Goal: Information Seeking & Learning: Learn about a topic

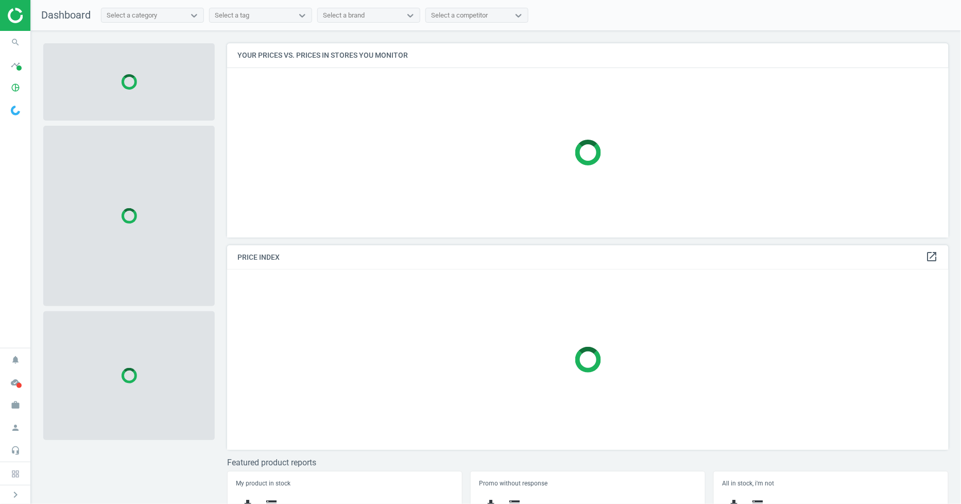
scroll to position [212, 731]
click at [16, 48] on icon "search" at bounding box center [16, 42] width 20 height 20
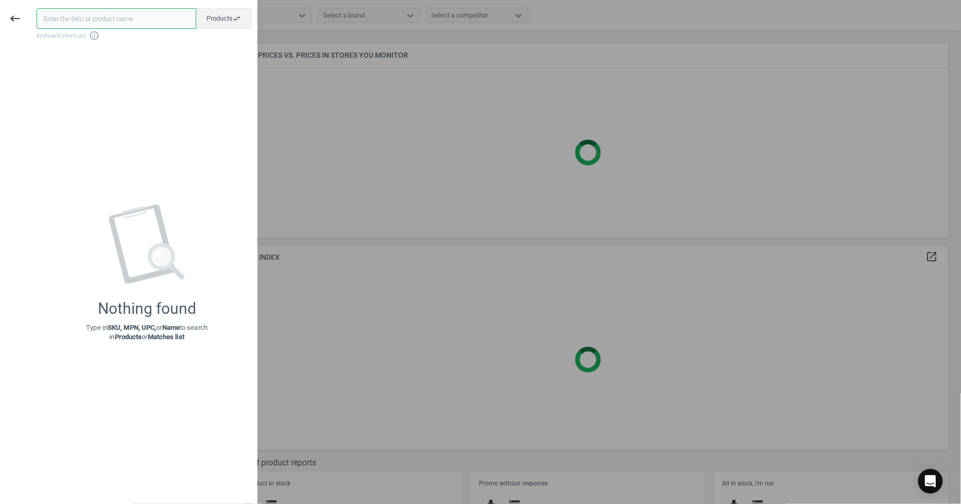
paste input "48410621"
type input "48410621"
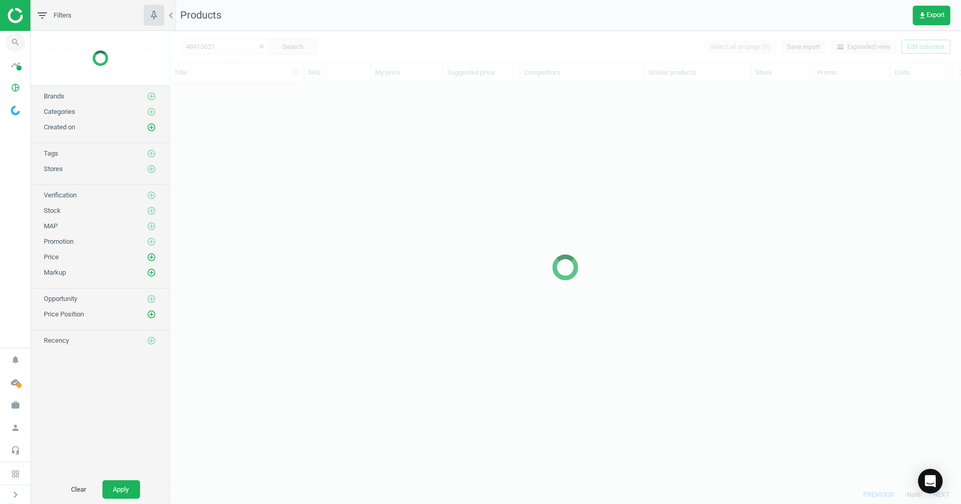
scroll to position [384, 783]
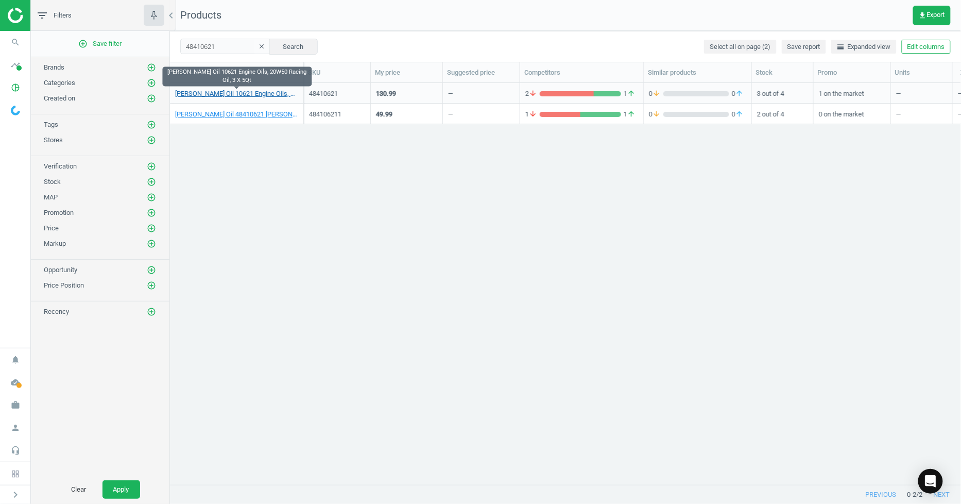
click at [220, 89] on link "[PERSON_NAME] Oil 10621 Engine Oils, 20W50 Racing Oil, 3 X 5Qt" at bounding box center [236, 93] width 123 height 9
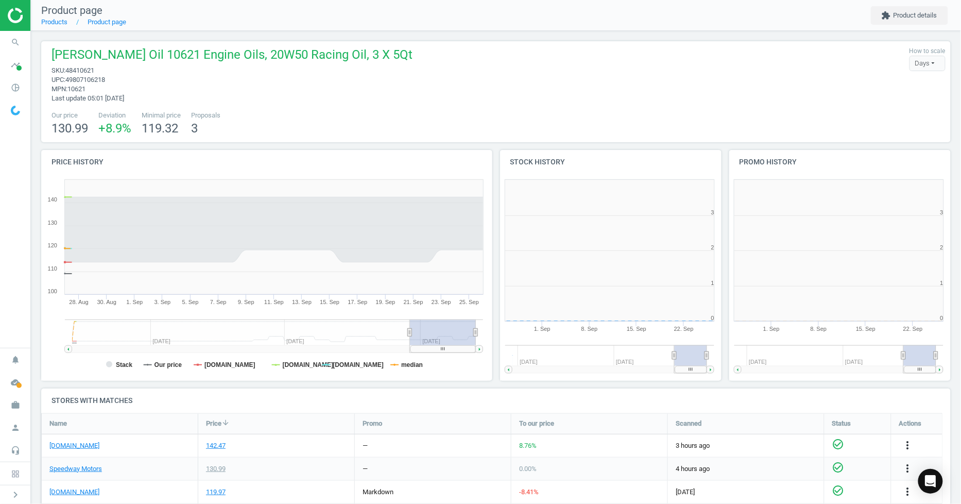
scroll to position [224, 237]
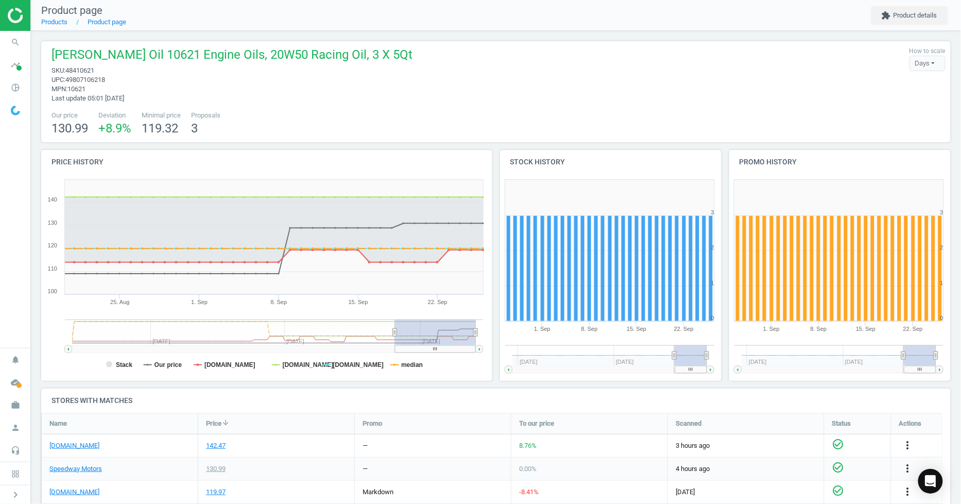
drag, startPoint x: 408, startPoint y: 332, endPoint x: 395, endPoint y: 322, distance: 16.2
click at [395, 322] on g at bounding box center [274, 335] width 418 height 33
click at [8, 74] on span "timeline" at bounding box center [15, 65] width 31 height 23
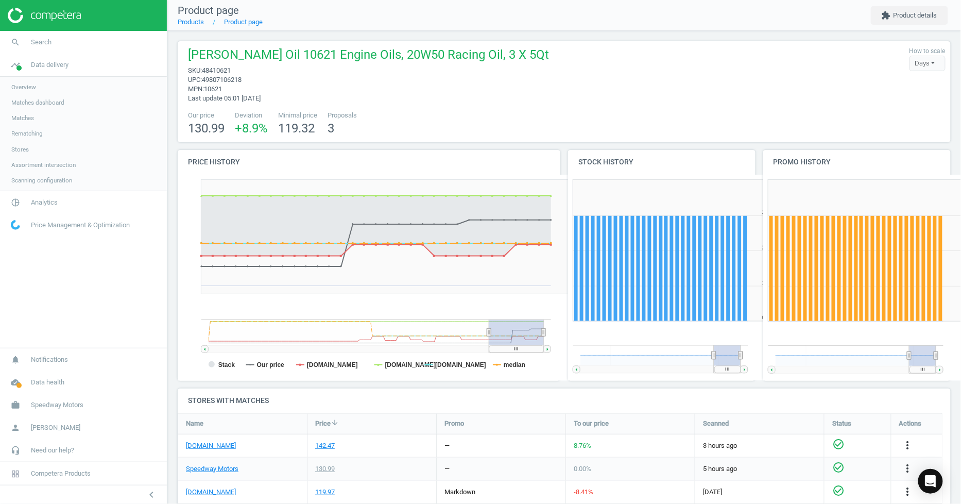
scroll to position [0, 0]
click at [21, 48] on icon "search" at bounding box center [16, 42] width 20 height 20
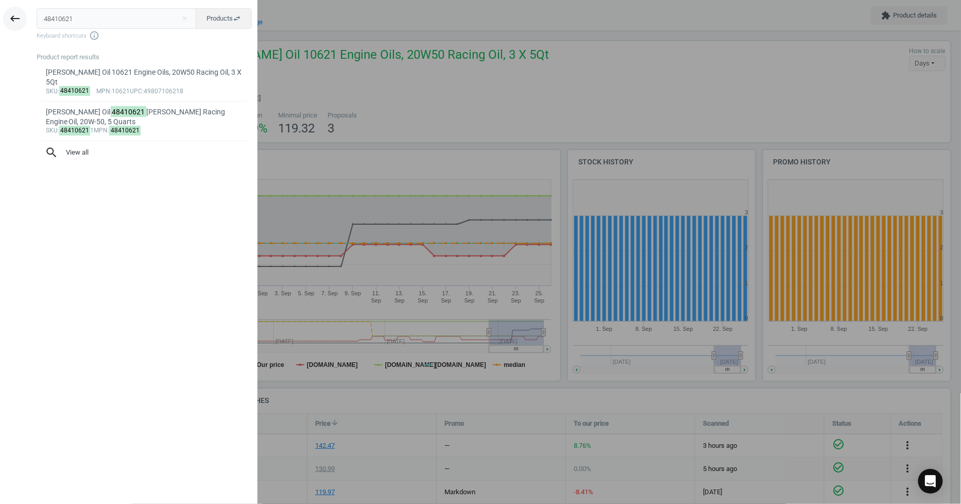
click at [18, 19] on icon "keyboard_backspace" at bounding box center [15, 18] width 12 height 12
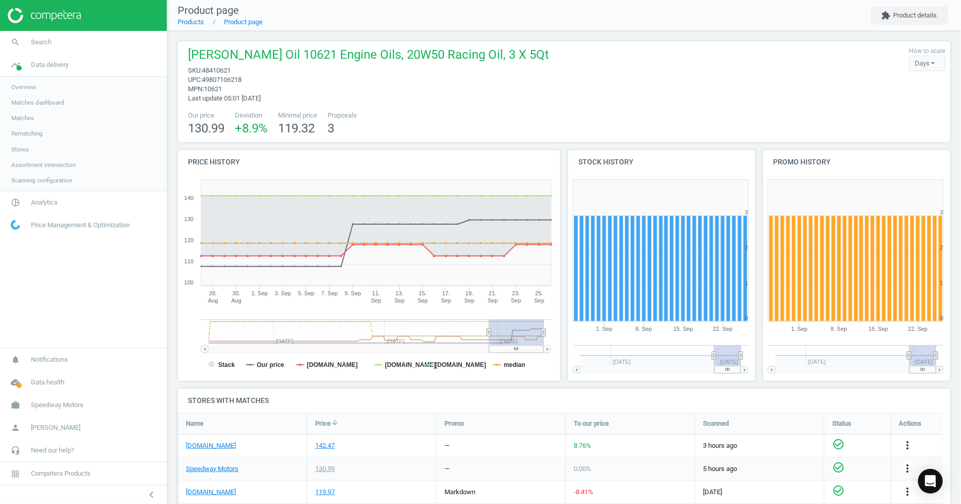
click at [31, 121] on span "Matches" at bounding box center [22, 118] width 23 height 8
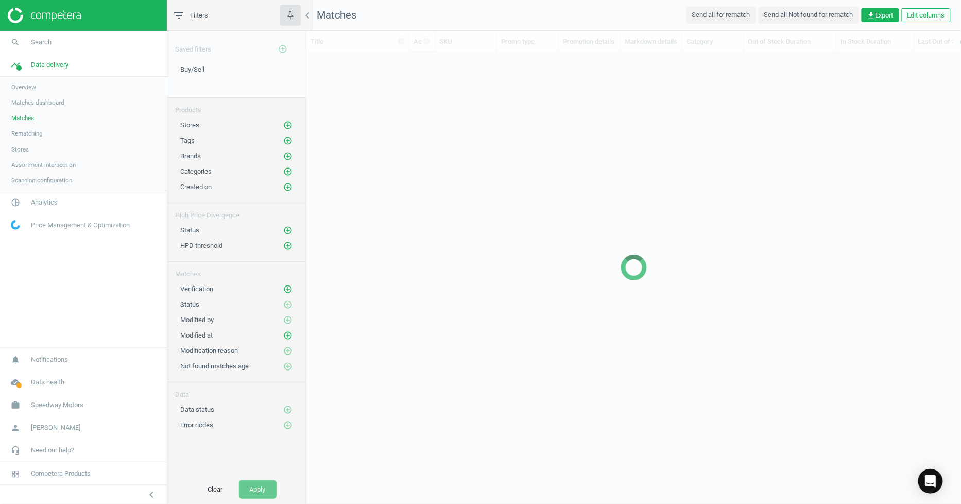
scroll to position [415, 646]
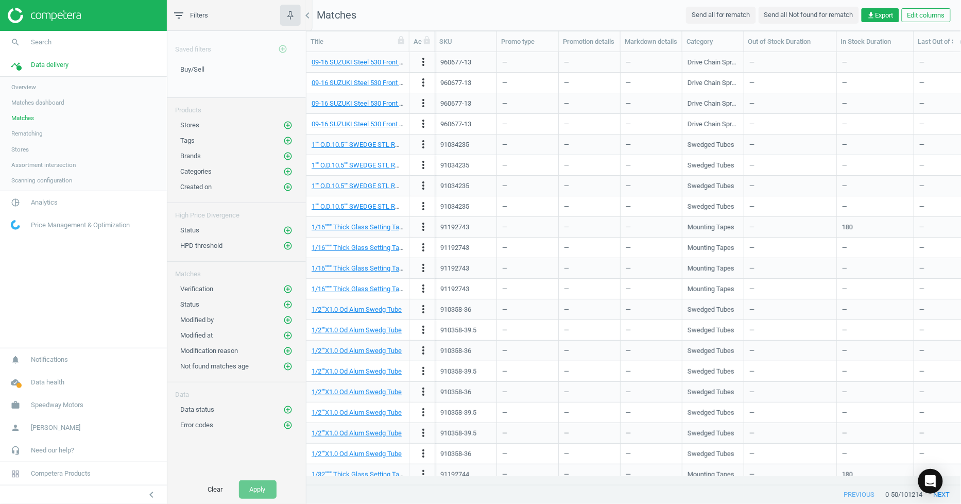
click at [34, 134] on span "Rematching" at bounding box center [26, 133] width 31 height 8
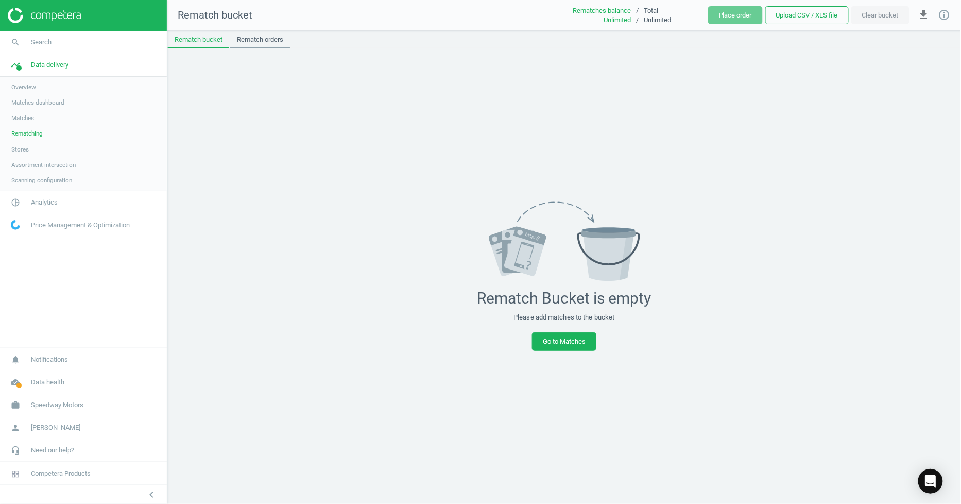
click at [260, 46] on link "Rematch orders" at bounding box center [260, 40] width 61 height 18
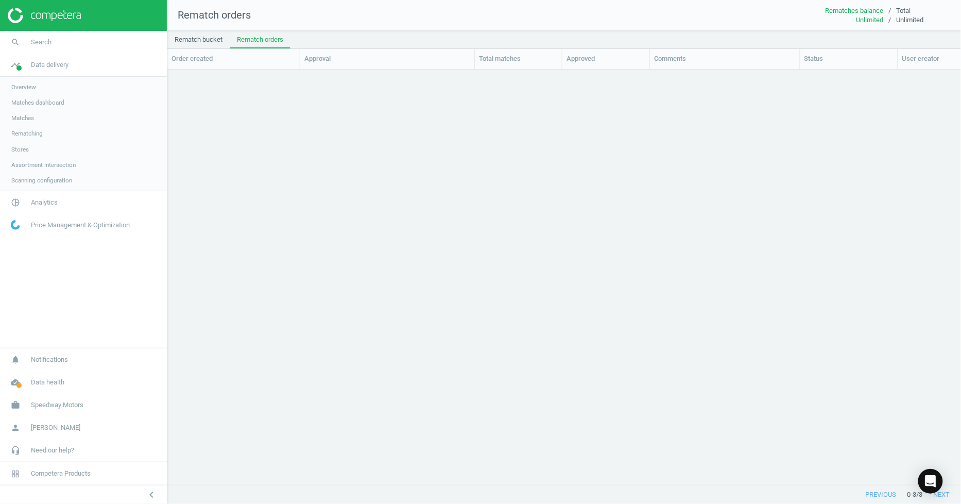
scroll to position [398, 785]
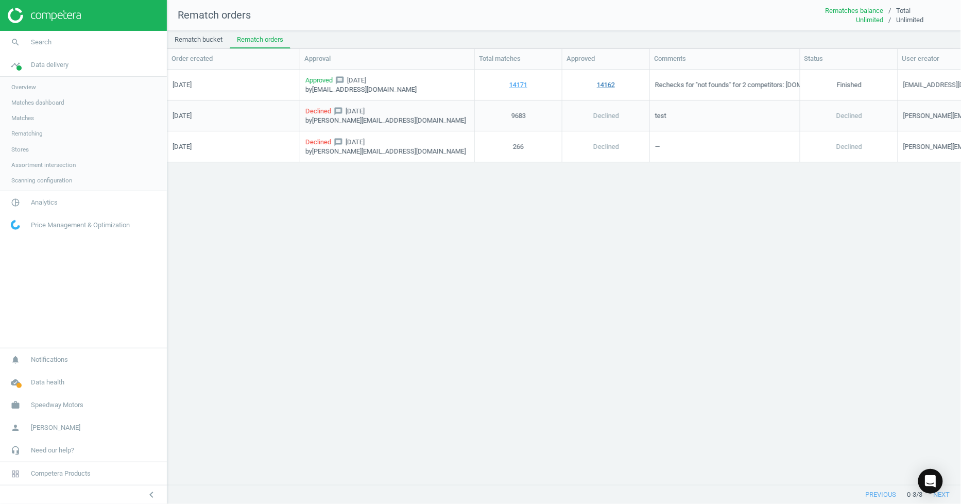
click at [605, 84] on link "14162" at bounding box center [606, 84] width 18 height 9
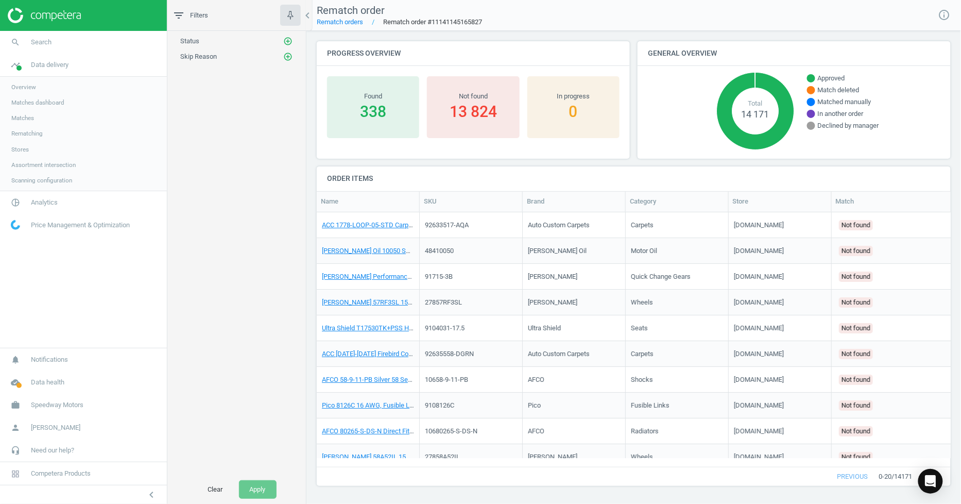
click at [371, 106] on div "338" at bounding box center [373, 111] width 82 height 21
click at [44, 44] on span "Search" at bounding box center [41, 42] width 21 height 9
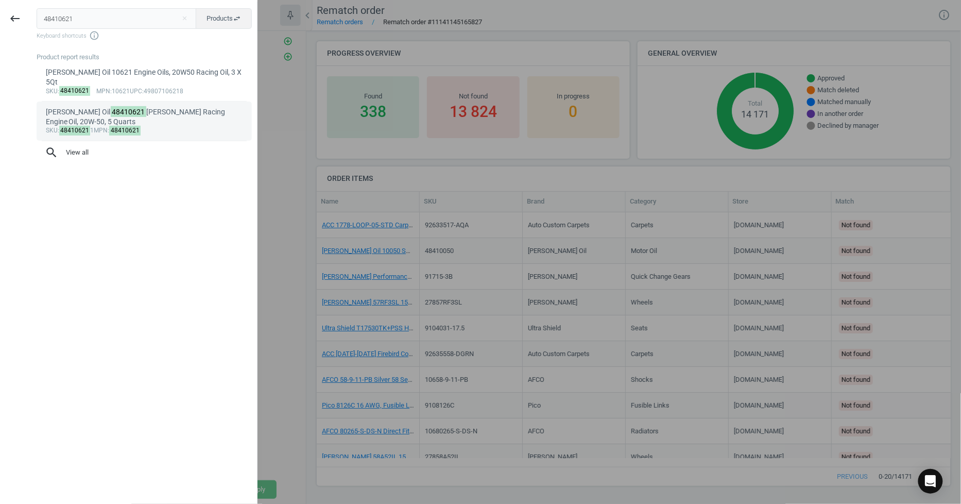
click at [76, 101] on link "[PERSON_NAME] Oil 48410621 [PERSON_NAME] Racing Engine Oil, 20W-50, 5 Quarts sk…" at bounding box center [144, 120] width 215 height 39
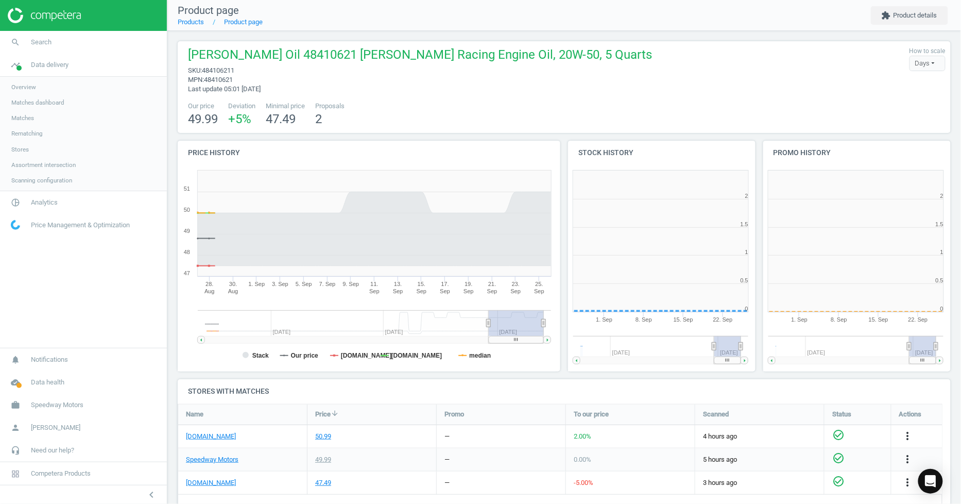
scroll to position [224, 397]
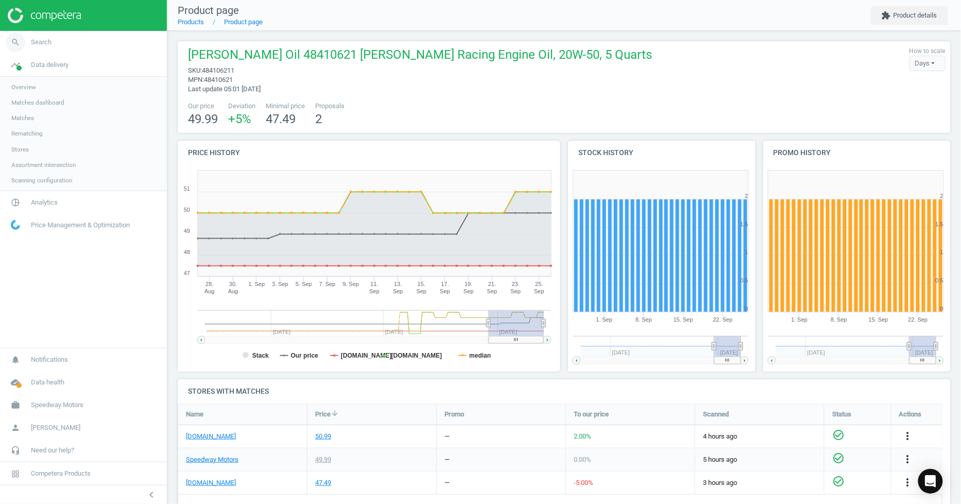
click at [20, 47] on icon "search" at bounding box center [16, 42] width 20 height 20
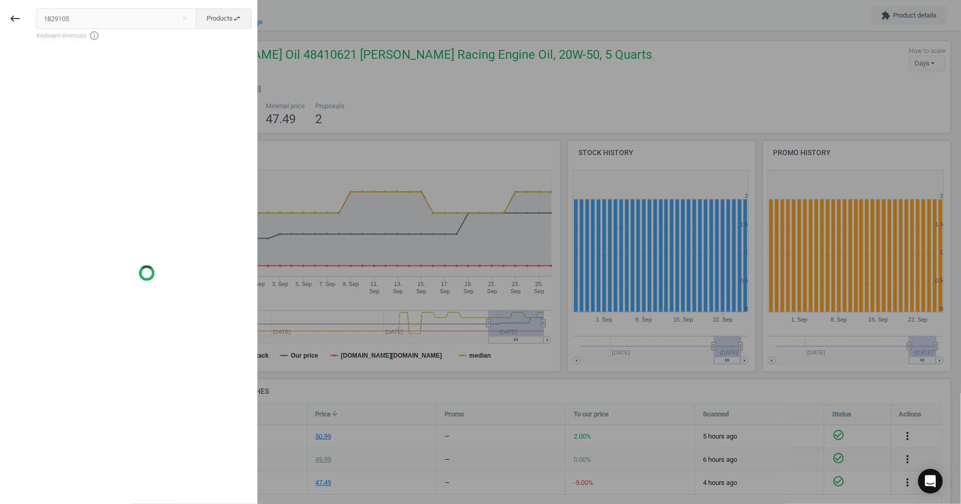
type input "1829105"
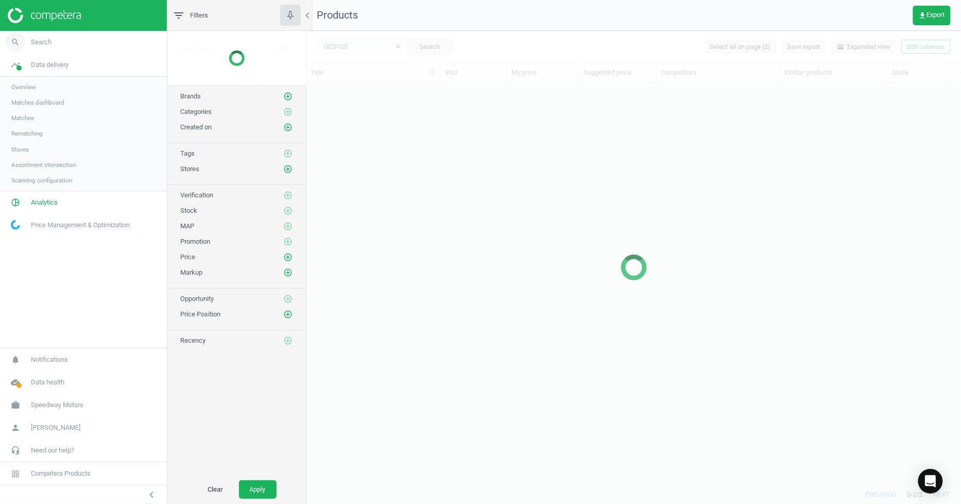
scroll to position [384, 646]
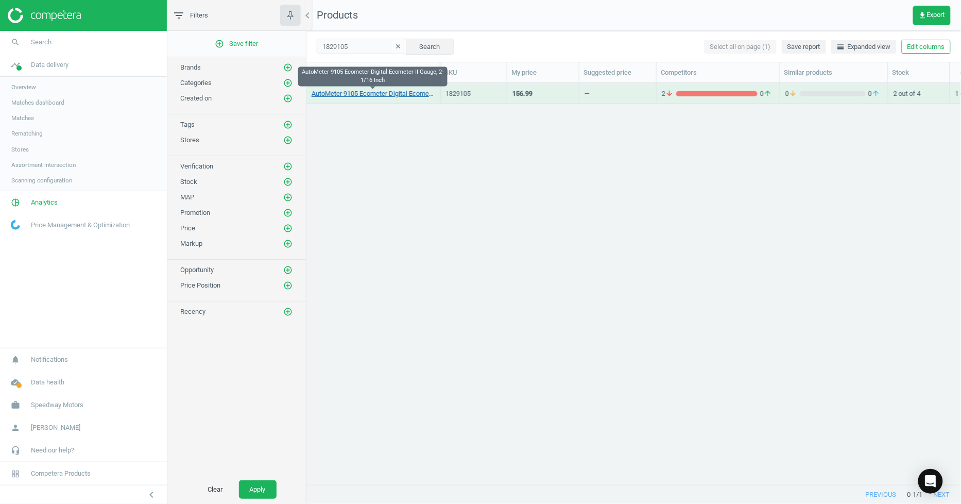
click at [356, 94] on link "AutoMeter 9105 Ecometer Digital Ecometer II Gauge, 2-1/16 Inch" at bounding box center [373, 93] width 123 height 9
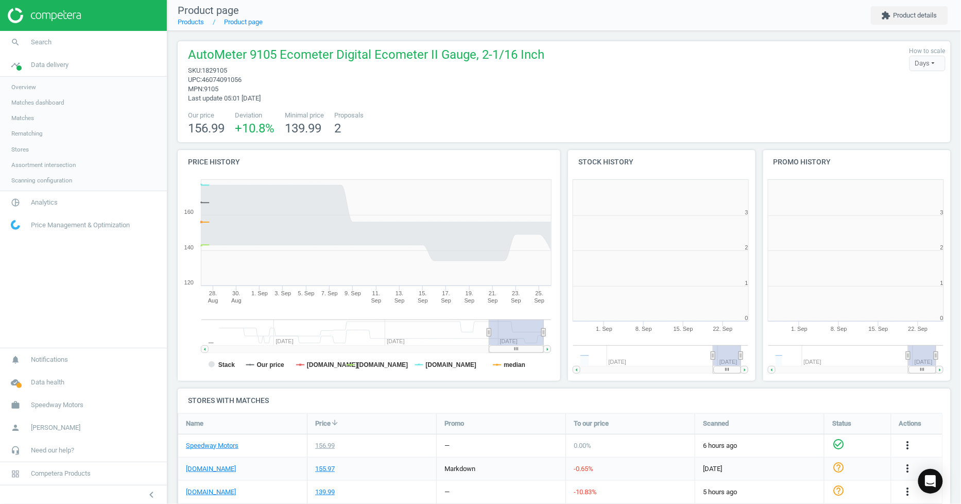
scroll to position [224, 203]
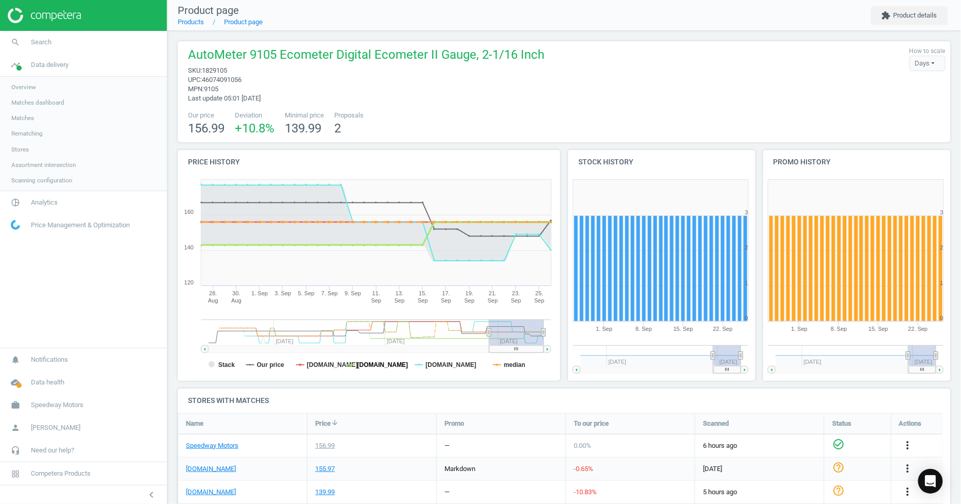
click at [365, 365] on tspan "[DOMAIN_NAME]" at bounding box center [382, 364] width 51 height 7
click at [451, 365] on tspan "[DOMAIN_NAME]" at bounding box center [451, 364] width 51 height 7
click at [449, 358] on rect at bounding box center [367, 278] width 379 height 206
drag, startPoint x: 517, startPoint y: 366, endPoint x: 466, endPoint y: 363, distance: 50.6
click at [513, 366] on tspan "median" at bounding box center [515, 364] width 22 height 7
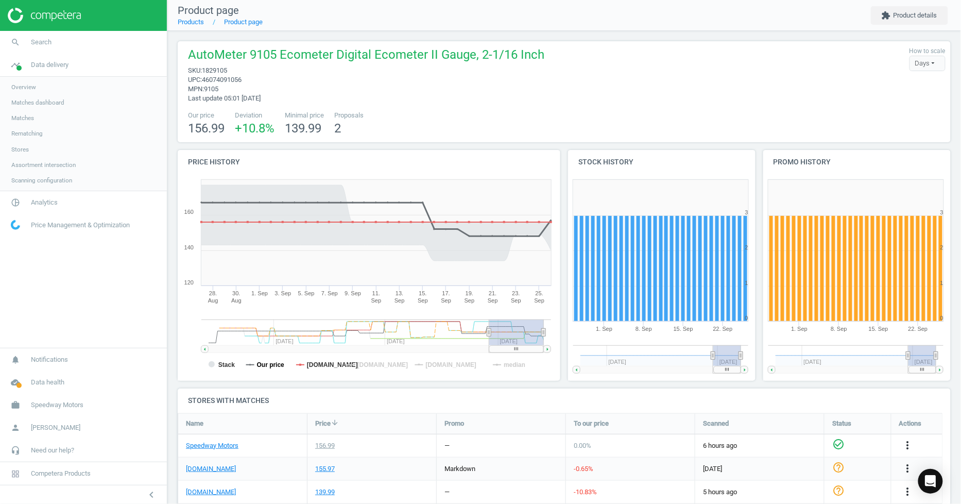
click at [262, 368] on tspan "Our price" at bounding box center [271, 364] width 28 height 7
click at [224, 366] on tspan "Stack" at bounding box center [226, 364] width 16 height 7
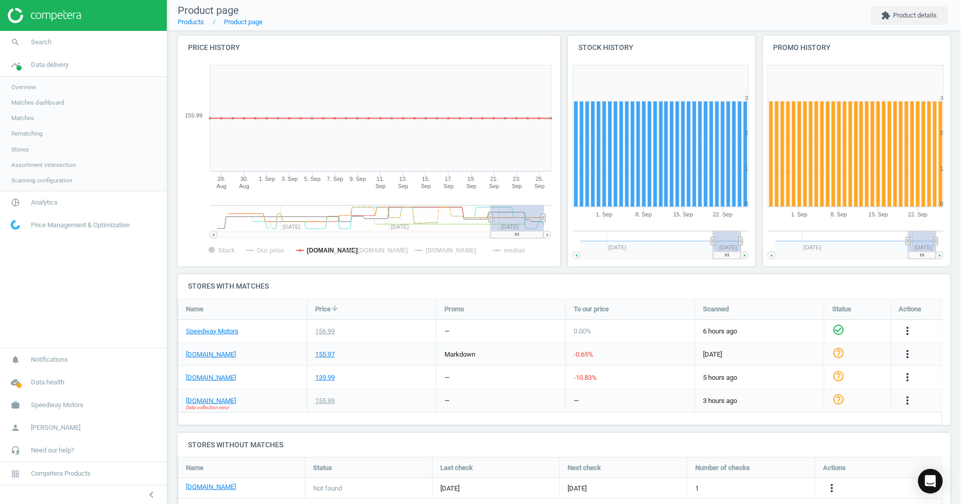
scroll to position [140, 0]
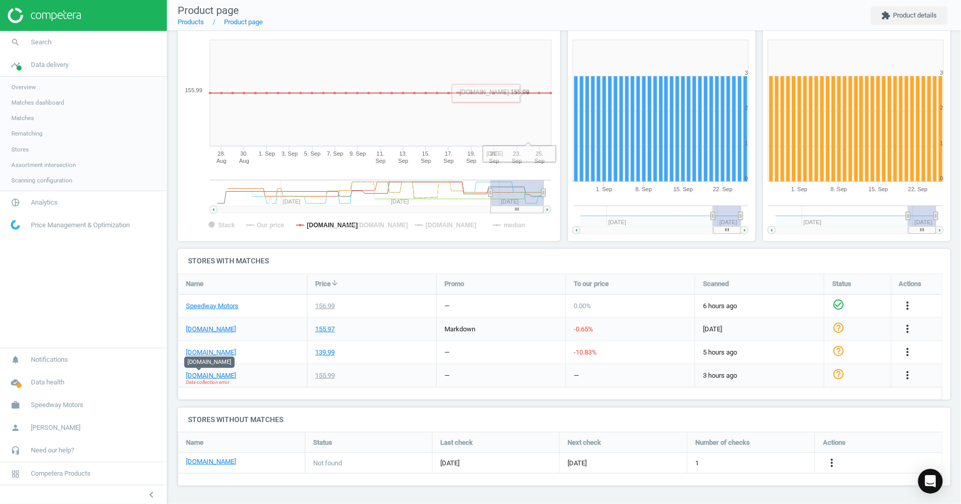
click at [357, 399] on div "Name Price arrow_downward Promo To our price Scanned Status Actions Speedway Mo…" at bounding box center [560, 337] width 765 height 126
click at [322, 377] on div "155.99" at bounding box center [325, 375] width 20 height 9
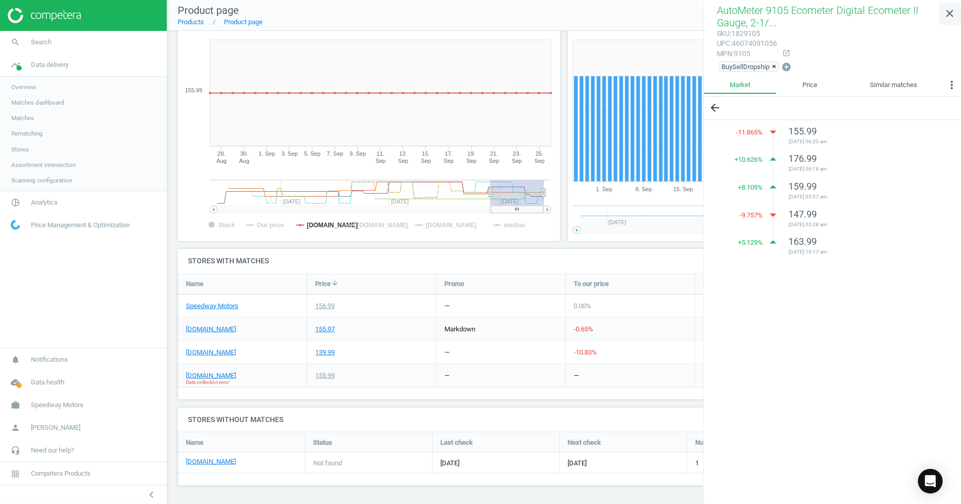
click at [946, 12] on icon "close" at bounding box center [950, 13] width 12 height 12
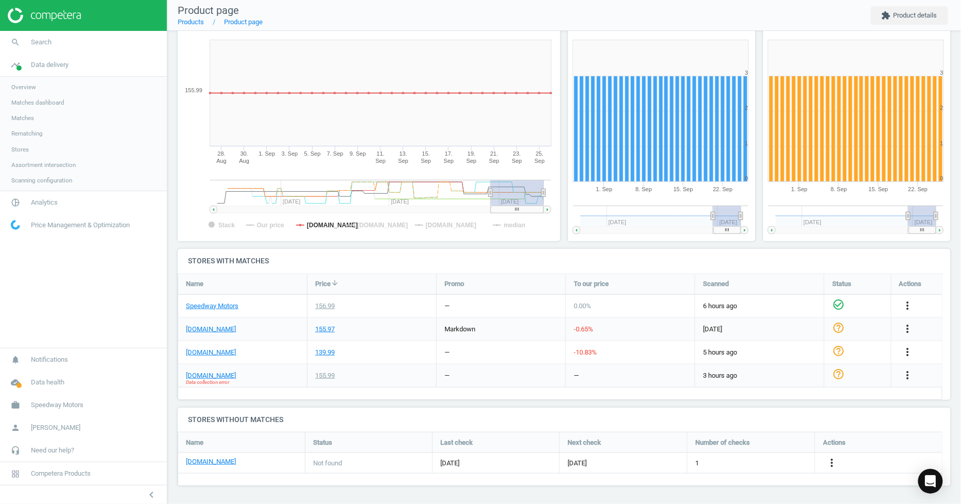
click at [204, 380] on span "Data collection error" at bounding box center [207, 382] width 43 height 7
click at [202, 374] on link "[DOMAIN_NAME]" at bounding box center [211, 375] width 50 height 9
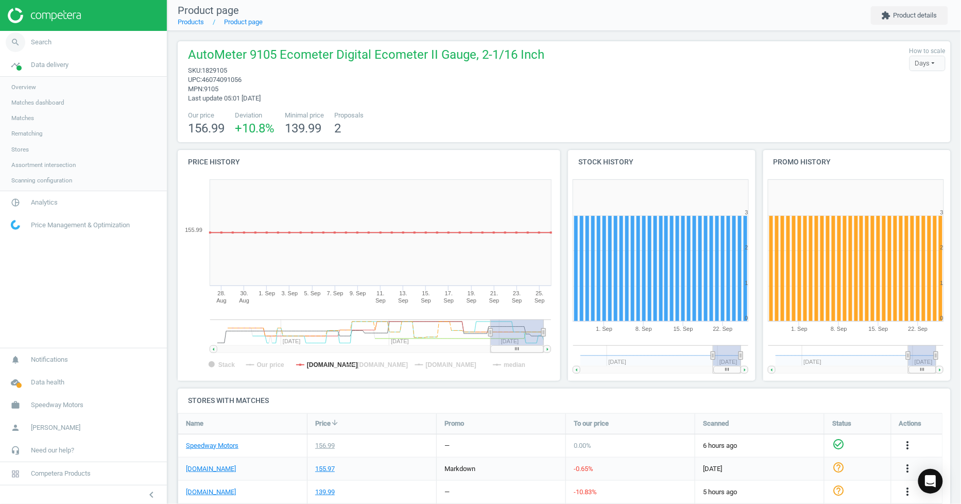
click at [26, 50] on span "search" at bounding box center [15, 42] width 31 height 23
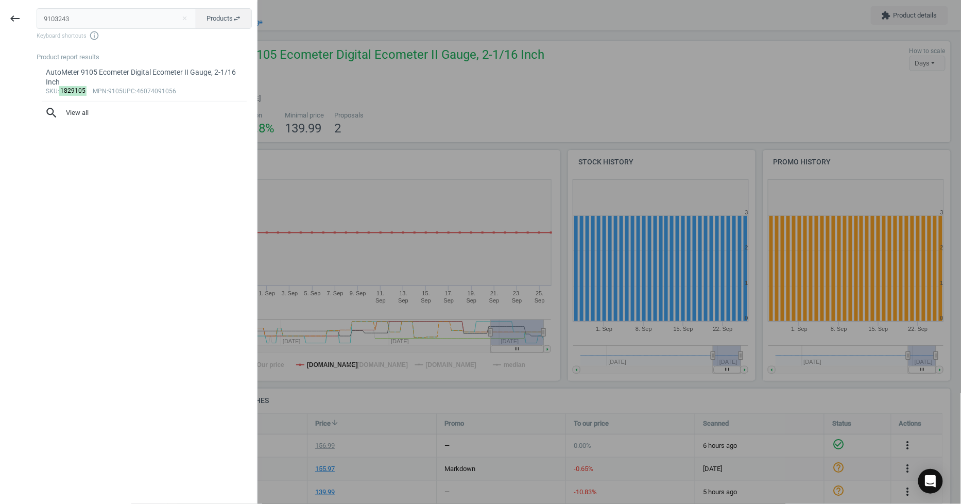
type input "9103243"
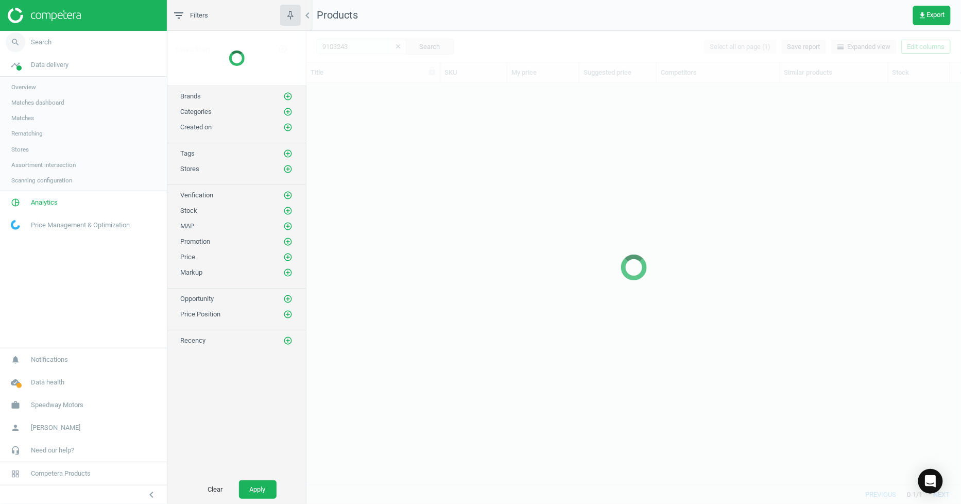
scroll to position [384, 646]
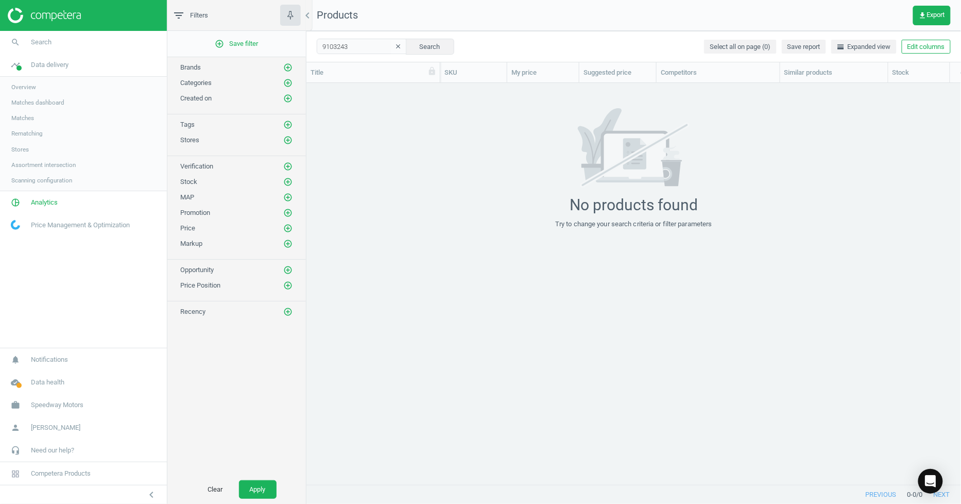
click at [395, 44] on icon "clear" at bounding box center [398, 46] width 7 height 7
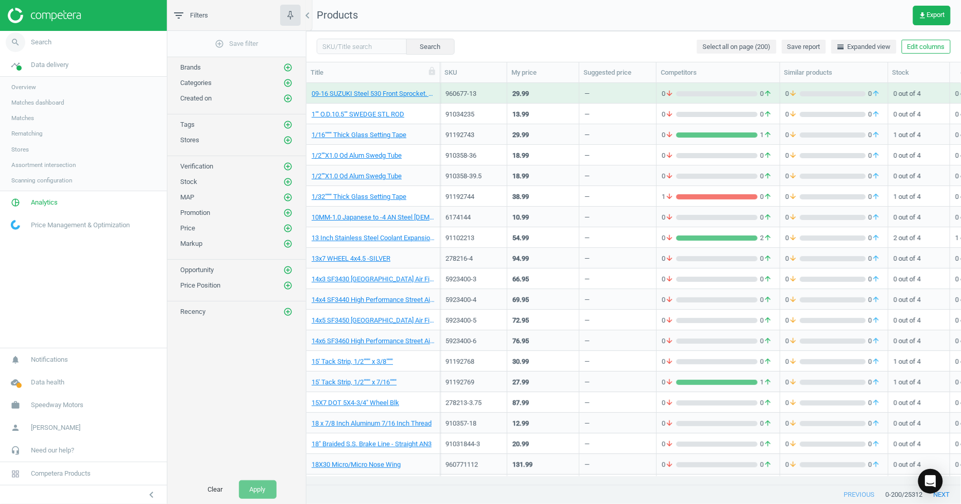
click at [43, 42] on span "Search" at bounding box center [41, 42] width 21 height 9
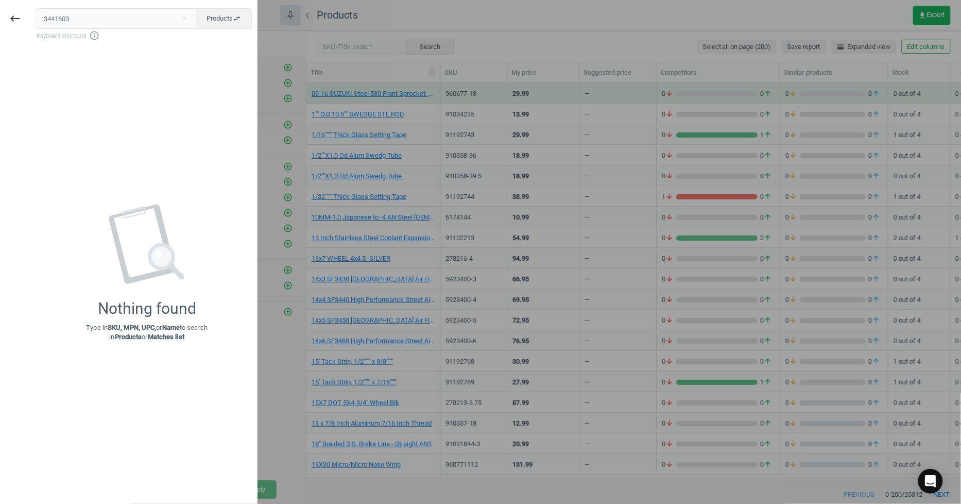
type input "3441603"
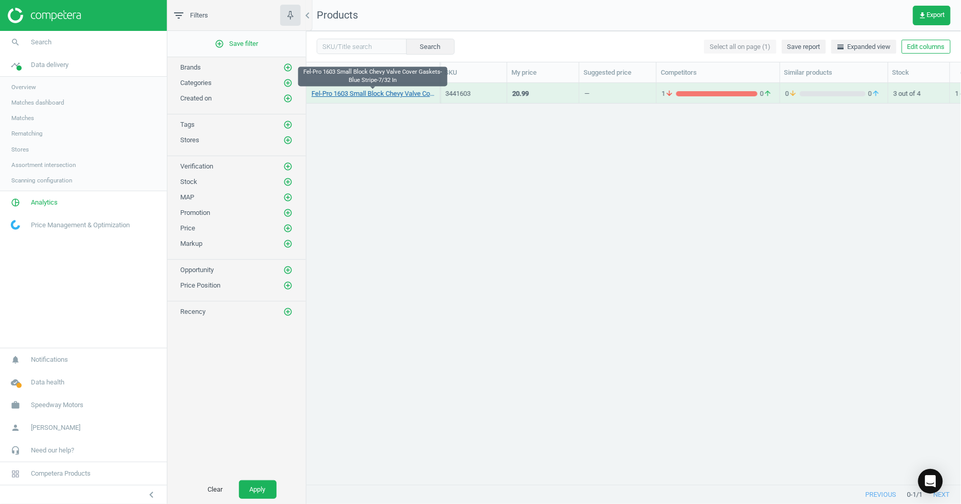
click at [377, 91] on link "Fel-Pro 1603 Small Block Chevy Valve Cover Gaskets-Blue Stripe-7/32 In" at bounding box center [373, 93] width 123 height 9
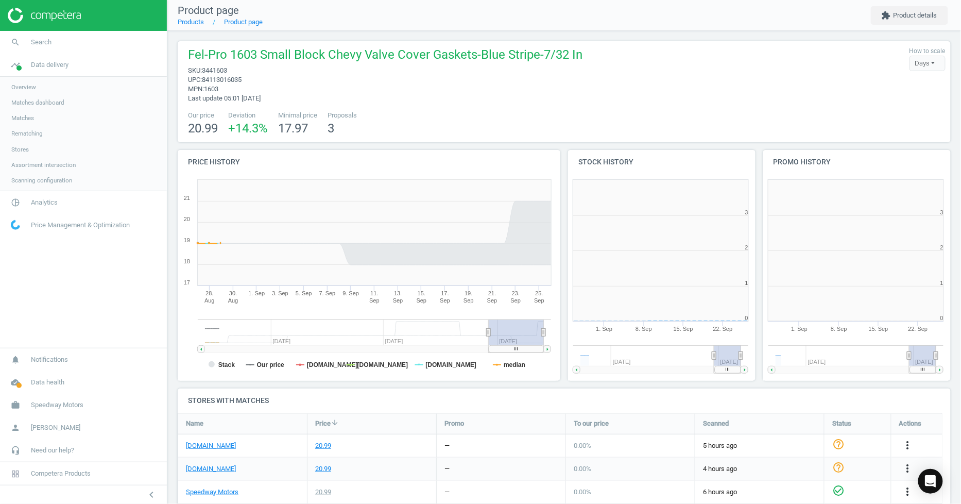
scroll to position [224, 203]
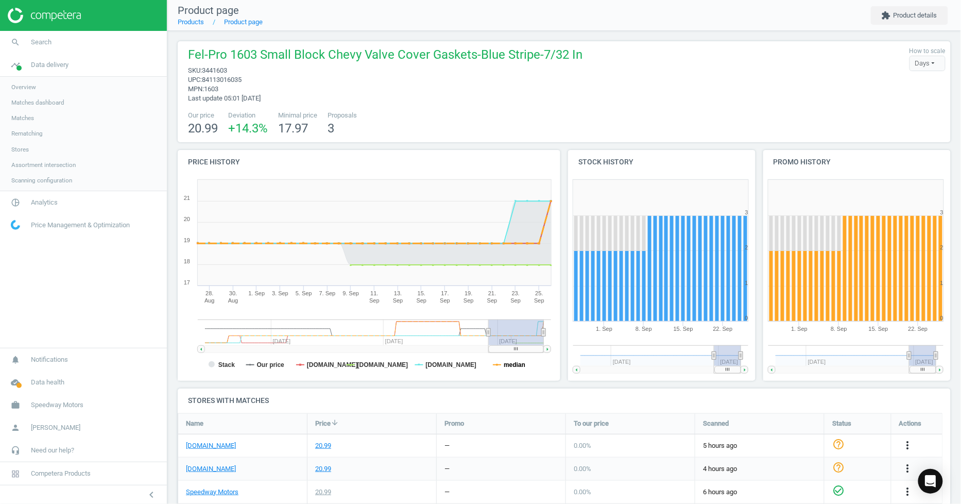
click at [513, 366] on tspan "median" at bounding box center [515, 364] width 22 height 7
click at [320, 369] on icon "Created with Highstock 6.2.0 Stack Our price [DOMAIN_NAME] [DOMAIN_NAME] [DOMAI…" at bounding box center [367, 278] width 379 height 206
click at [366, 364] on tspan "[DOMAIN_NAME]" at bounding box center [382, 364] width 51 height 7
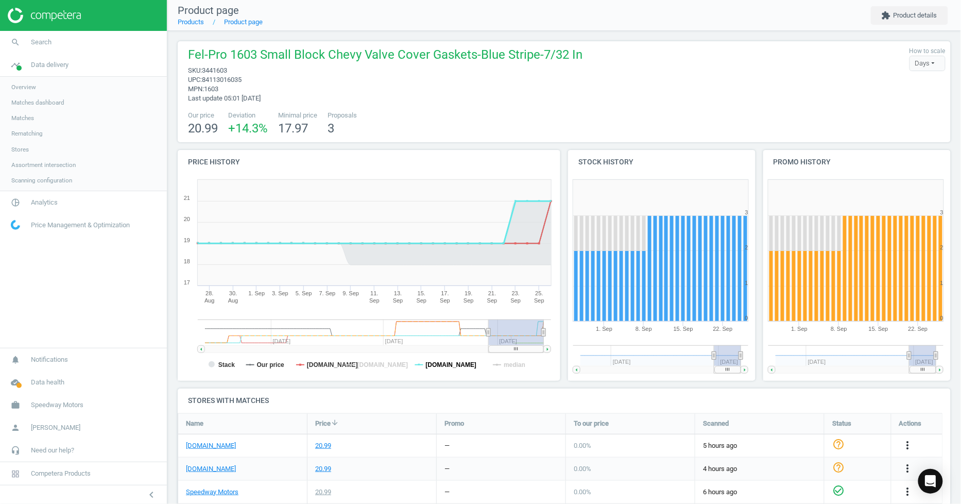
click at [447, 362] on tspan "[DOMAIN_NAME]" at bounding box center [451, 364] width 51 height 7
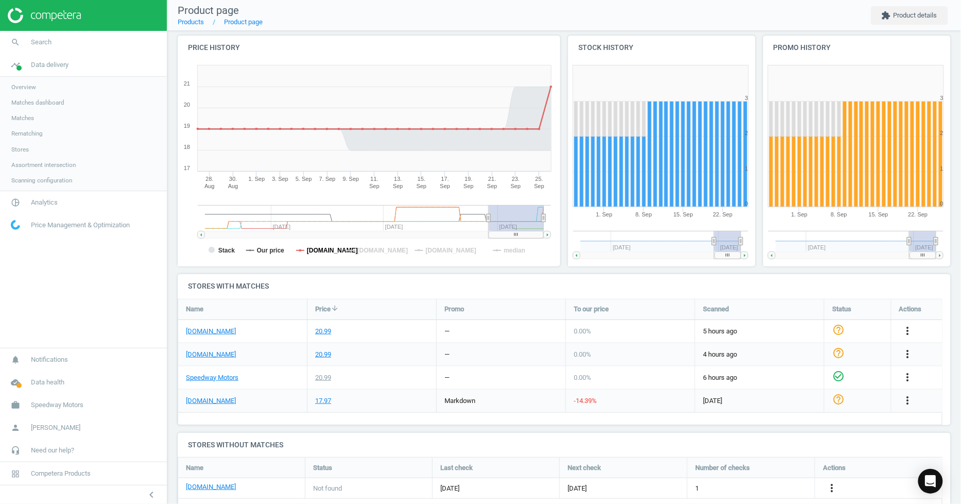
click at [322, 250] on tspan "[DOMAIN_NAME]" at bounding box center [332, 250] width 51 height 7
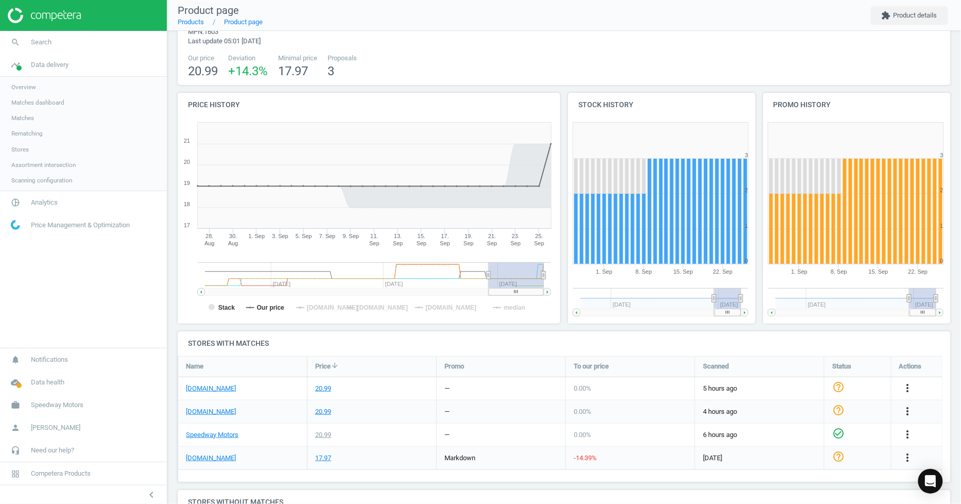
scroll to position [0, 0]
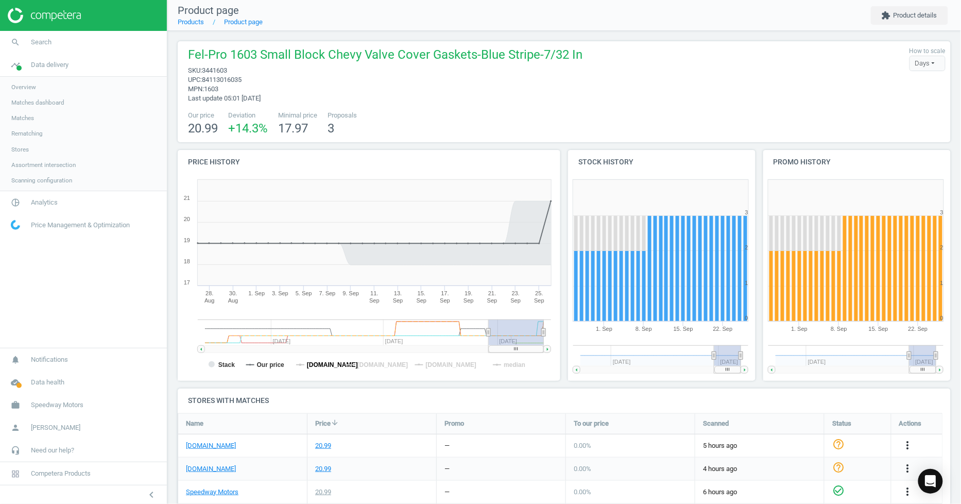
click at [318, 368] on tspan "[DOMAIN_NAME]" at bounding box center [332, 364] width 51 height 7
click at [442, 366] on tspan "[DOMAIN_NAME]" at bounding box center [451, 364] width 51 height 7
click at [394, 367] on tspan "[DOMAIN_NAME]" at bounding box center [382, 364] width 51 height 7
click at [65, 44] on link "search Search" at bounding box center [83, 42] width 167 height 23
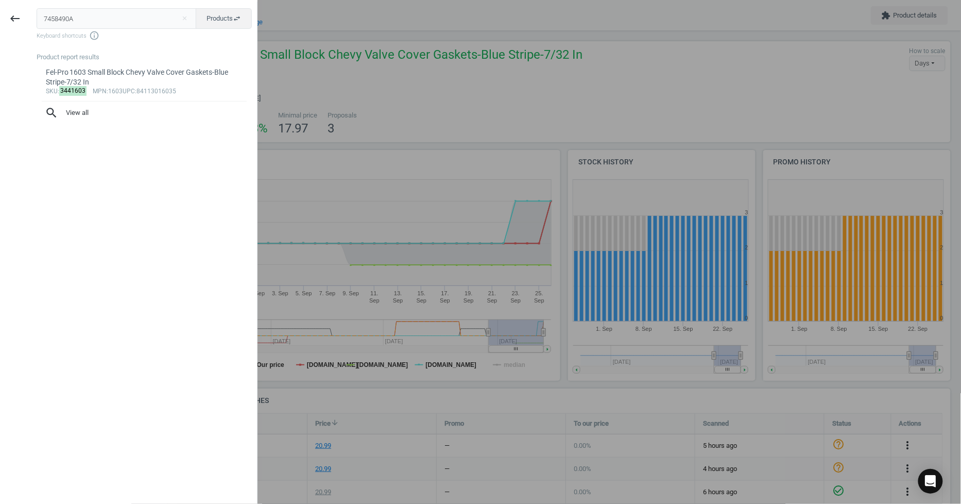
type input "7458490A"
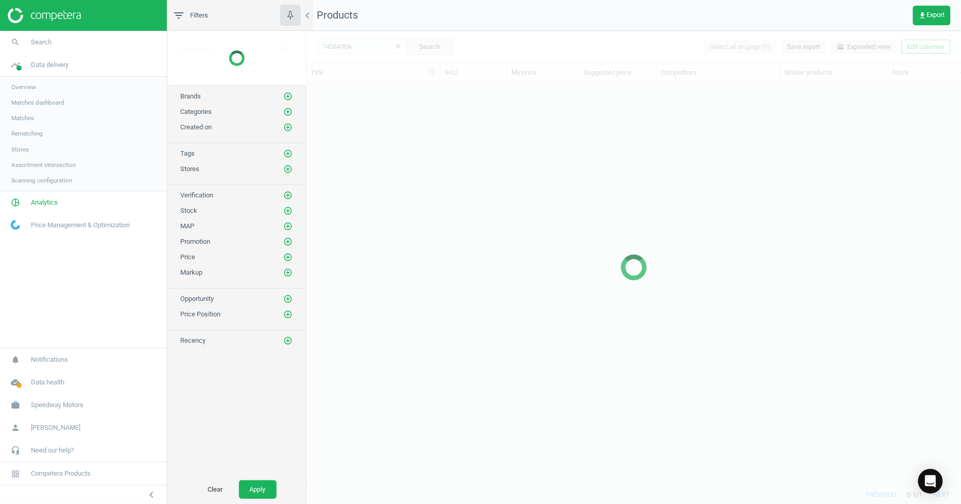
scroll to position [384, 646]
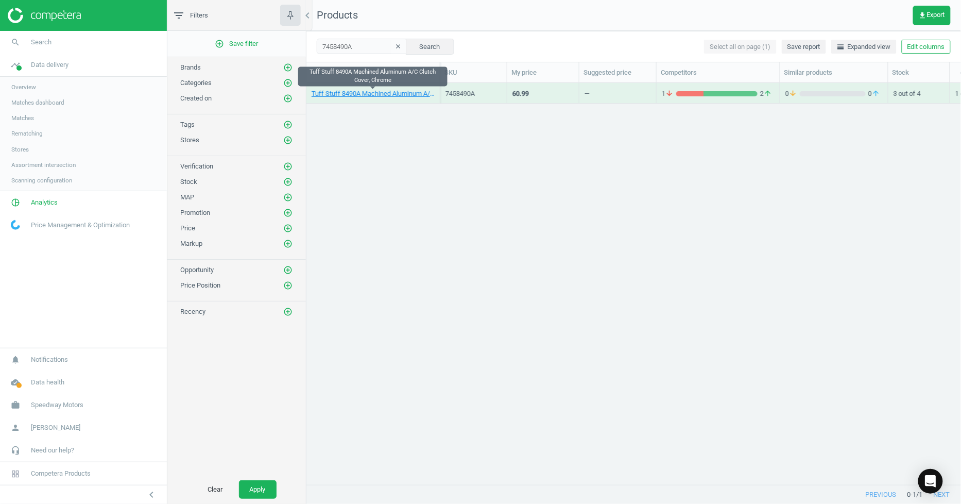
click at [380, 94] on link "Tuff Stuff 8490A Machined Aluminum A/C Clutch Cover, Chrome" at bounding box center [373, 93] width 123 height 9
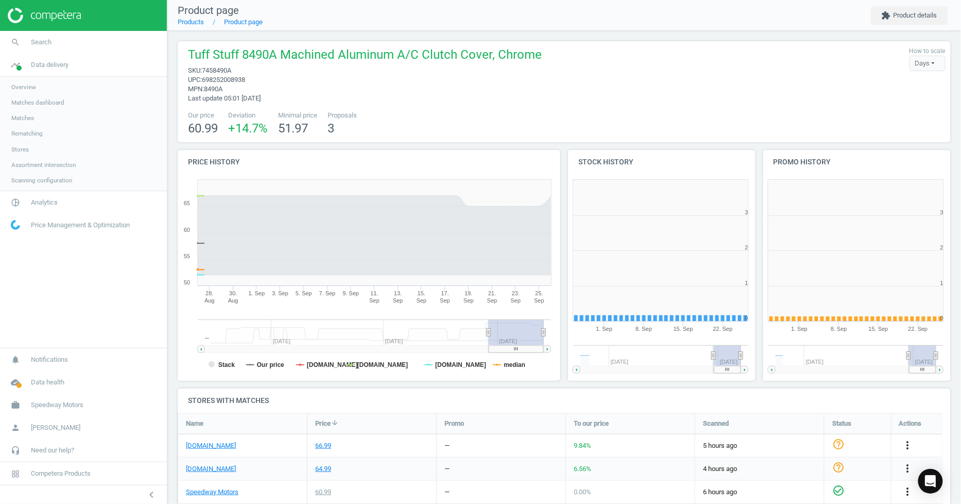
scroll to position [224, 203]
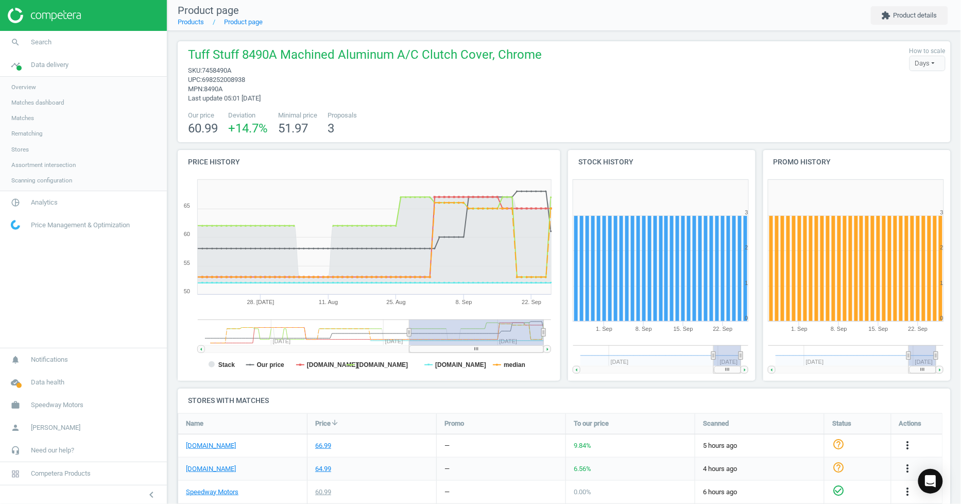
drag, startPoint x: 489, startPoint y: 335, endPoint x: 409, endPoint y: 329, distance: 80.1
click at [409, 329] on icon at bounding box center [409, 332] width 4 height 8
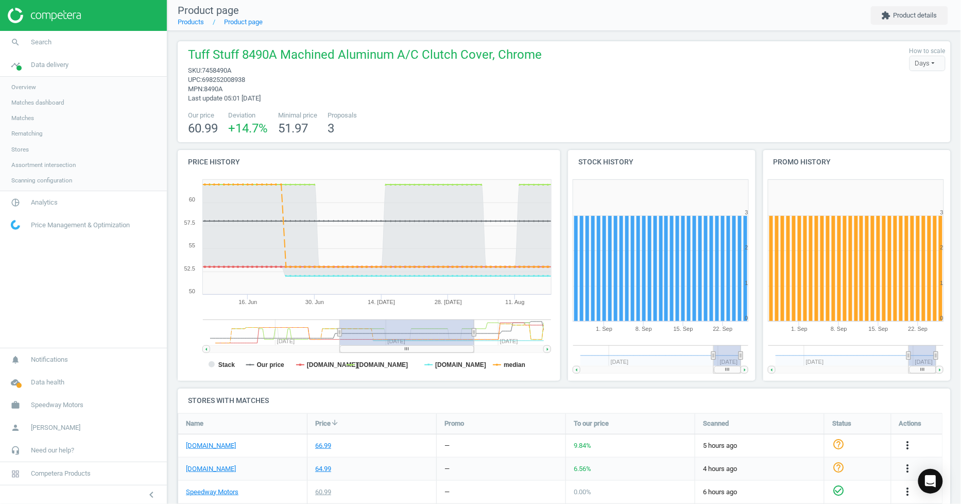
drag, startPoint x: 406, startPoint y: 336, endPoint x: 384, endPoint y: 337, distance: 21.7
click at [384, 337] on g at bounding box center [377, 335] width 348 height 33
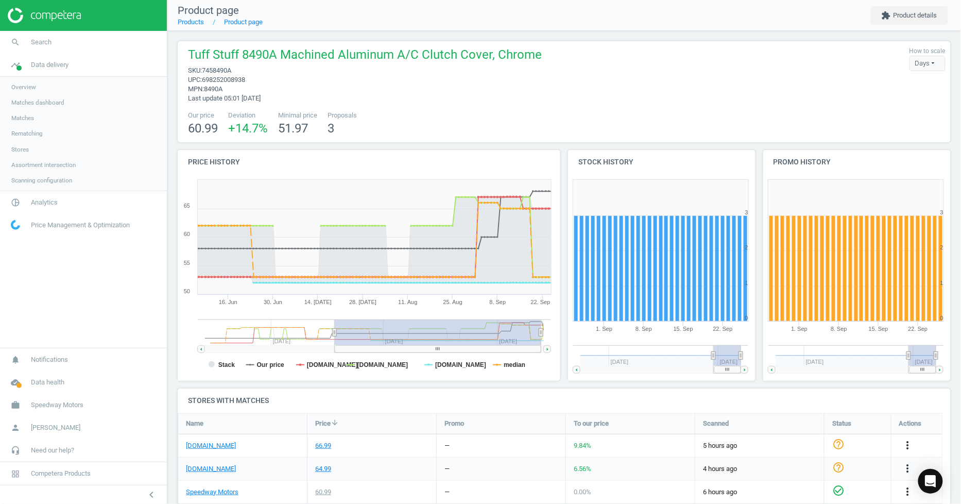
drag, startPoint x: 472, startPoint y: 333, endPoint x: 546, endPoint y: 344, distance: 74.4
click at [616, 349] on div "Price history Created with Highstock 6.2.0 Stack Our price [DOMAIN_NAME] [DOMAI…" at bounding box center [564, 269] width 781 height 238
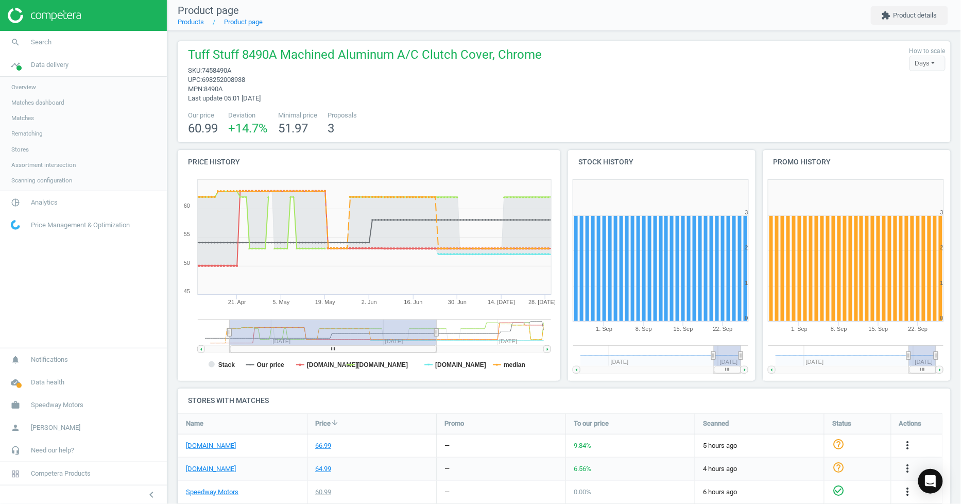
drag, startPoint x: 333, startPoint y: 337, endPoint x: 181, endPoint y: 354, distance: 152.9
click at [182, 361] on icon "Created with Highstock 6.2.0 Stack Our price [DOMAIN_NAME] [DOMAIN_NAME] [DOMAI…" at bounding box center [367, 278] width 379 height 206
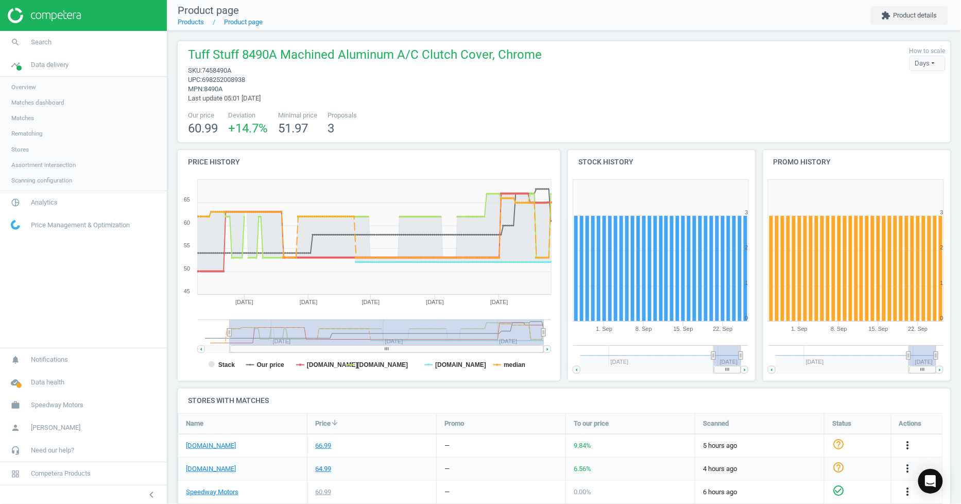
drag, startPoint x: 435, startPoint y: 331, endPoint x: 656, endPoint y: 317, distance: 221.4
click at [646, 321] on div "Price history Created with Highstock 6.2.0 Stack Our price [DOMAIN_NAME] [DOMAI…" at bounding box center [564, 269] width 781 height 238
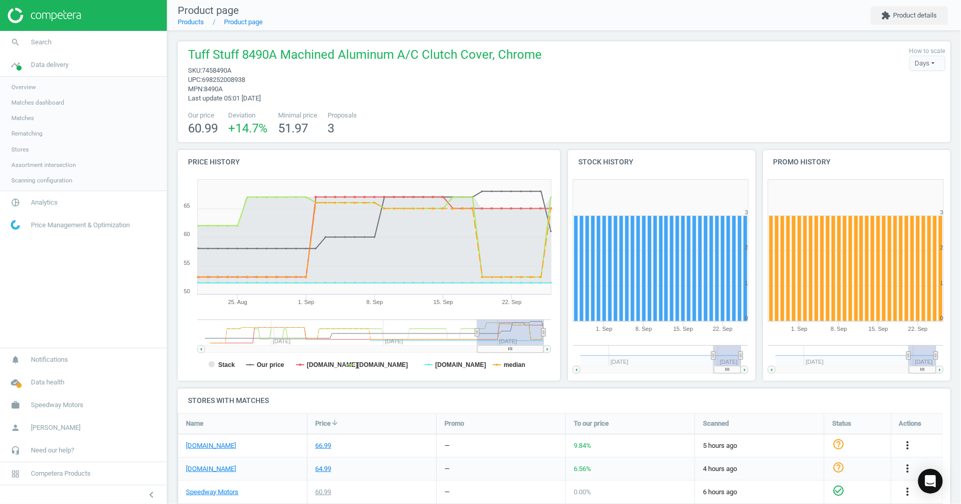
drag, startPoint x: 228, startPoint y: 335, endPoint x: 477, endPoint y: 336, distance: 249.8
click at [477, 336] on g at bounding box center [374, 335] width 353 height 33
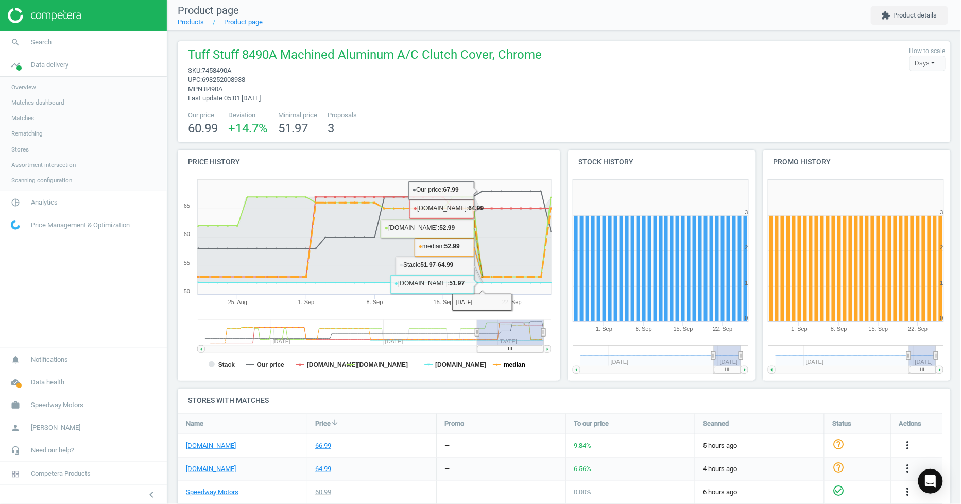
click at [506, 363] on tspan "median" at bounding box center [515, 364] width 22 height 7
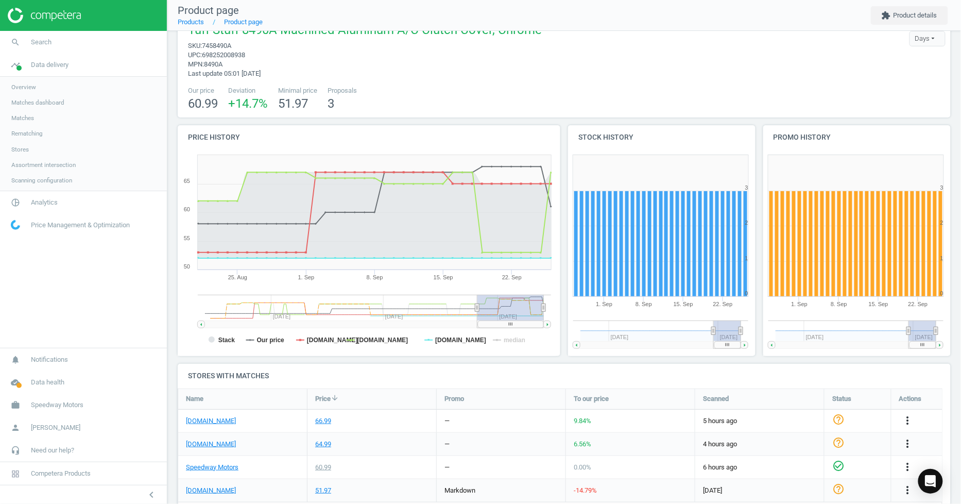
scroll to position [0, 0]
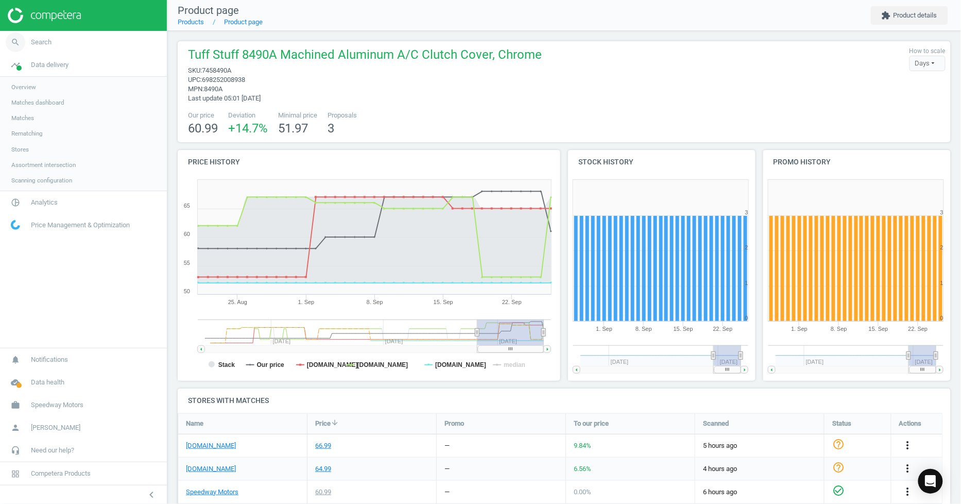
click at [41, 50] on link "search Search" at bounding box center [83, 42] width 167 height 23
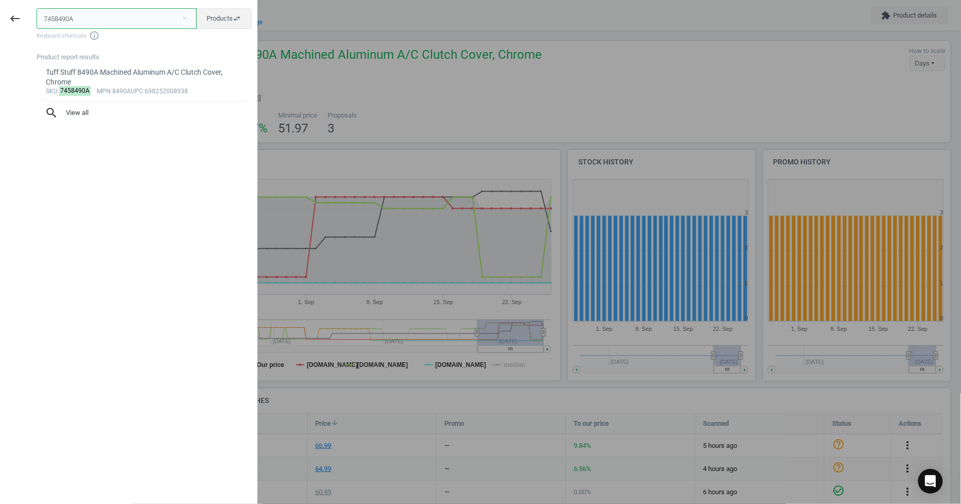
paste input "10670-2-SP-SP"
type input "10670-2-SP-SP"
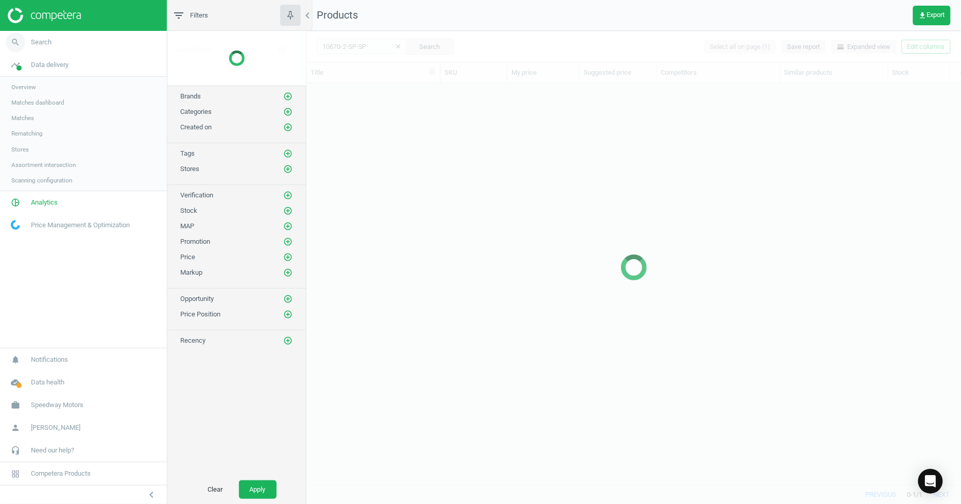
scroll to position [384, 646]
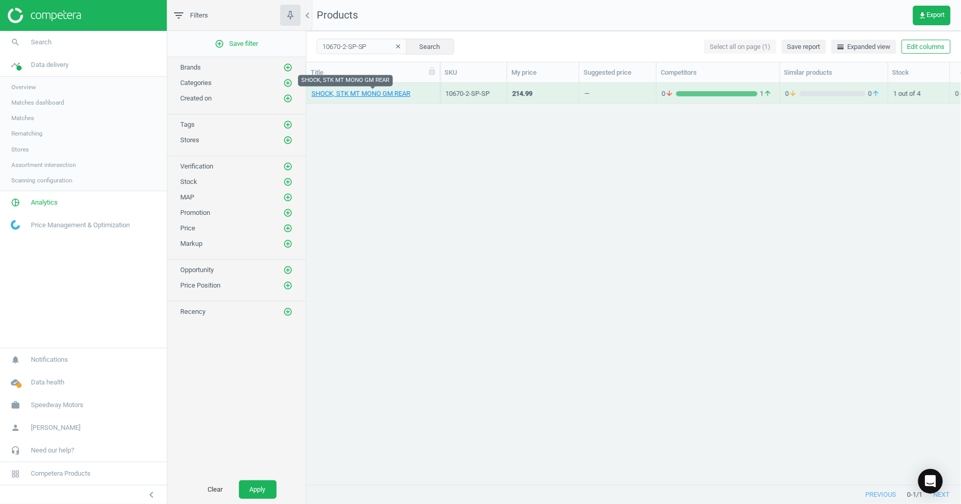
click at [364, 94] on link "SHOCK, STK MT MONO GM REAR" at bounding box center [361, 93] width 99 height 9
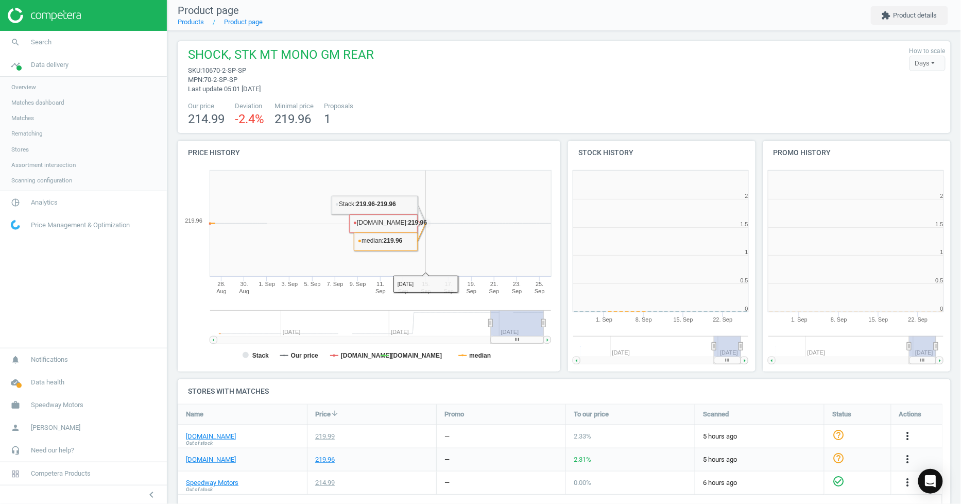
scroll to position [224, 397]
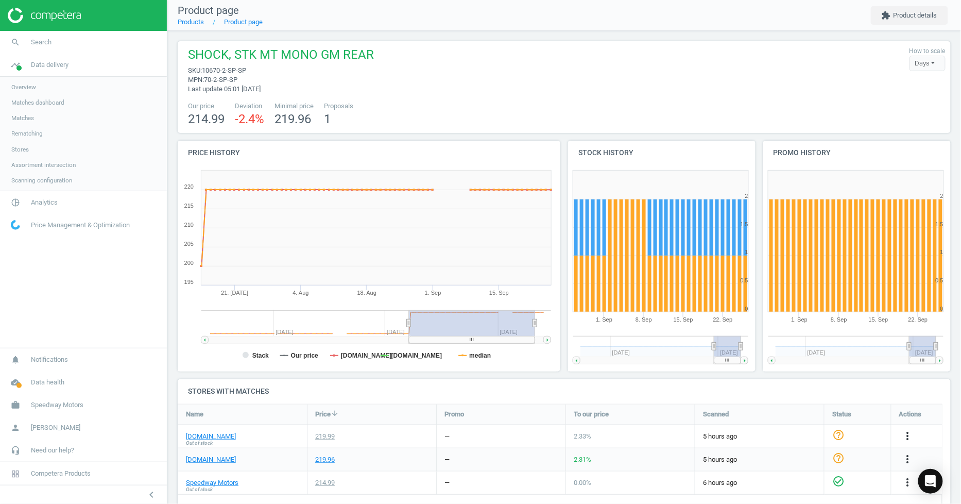
drag, startPoint x: 489, startPoint y: 326, endPoint x: 409, endPoint y: 327, distance: 80.4
click at [409, 327] on g at bounding box center [376, 326] width 350 height 33
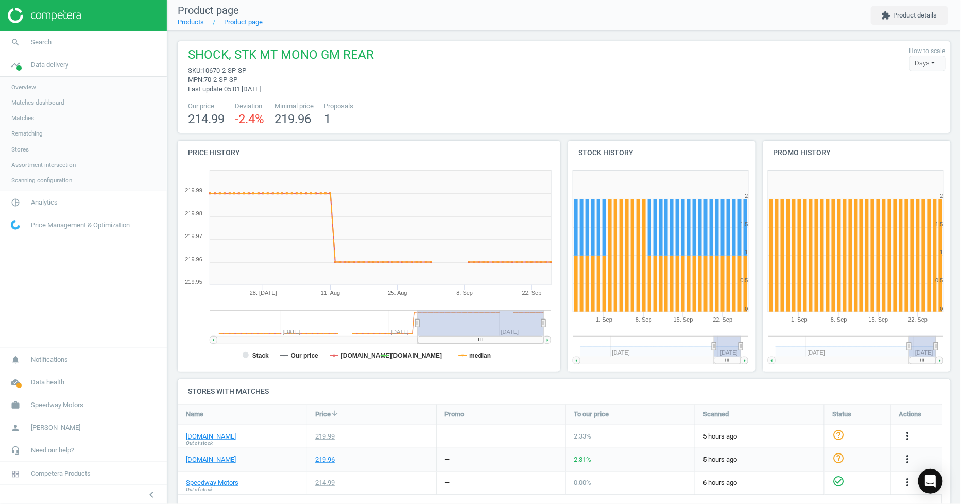
drag, startPoint x: 532, startPoint y: 322, endPoint x: 612, endPoint y: 322, distance: 79.8
click at [612, 322] on div "Price history Created with Highstock 6.2.0 Stack Our price jegs.com summitracin…" at bounding box center [564, 260] width 781 height 238
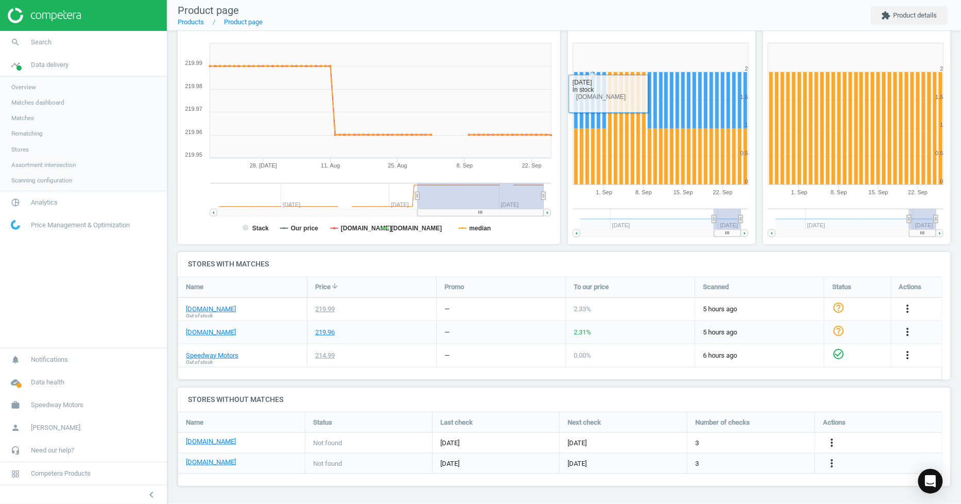
scroll to position [0, 0]
